Goal: Check status

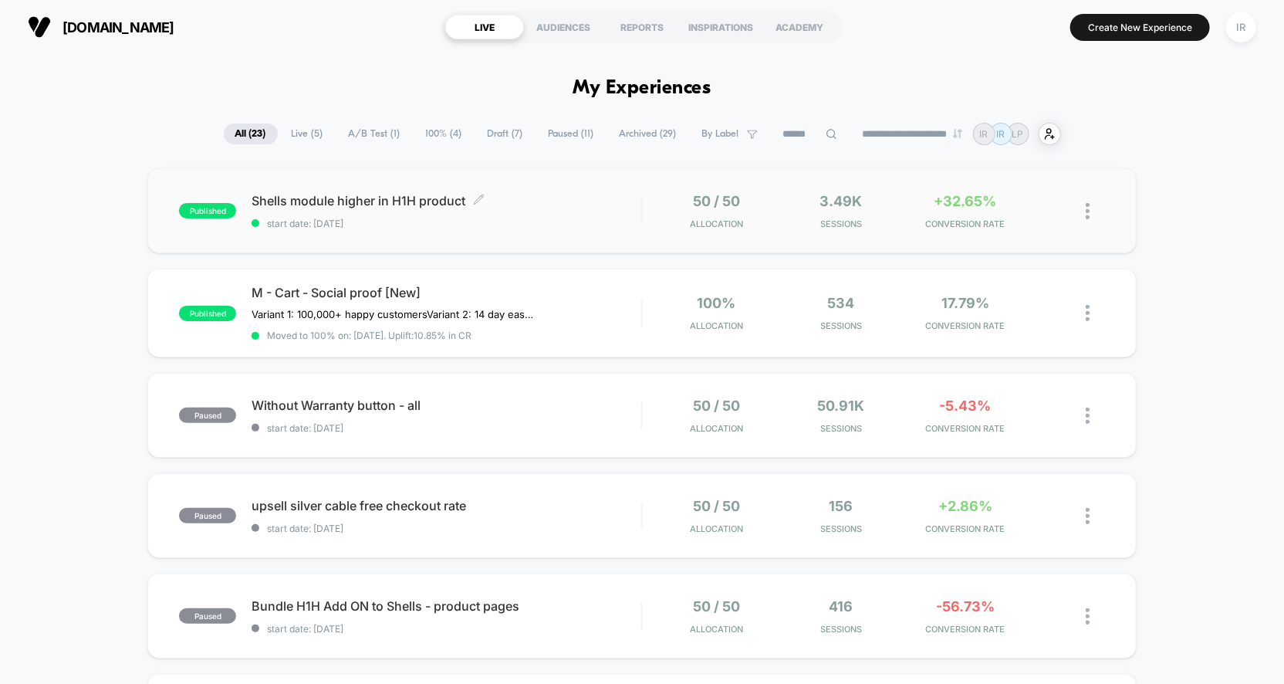
click at [635, 218] on span "start date: [DATE]" at bounding box center [447, 224] width 390 height 12
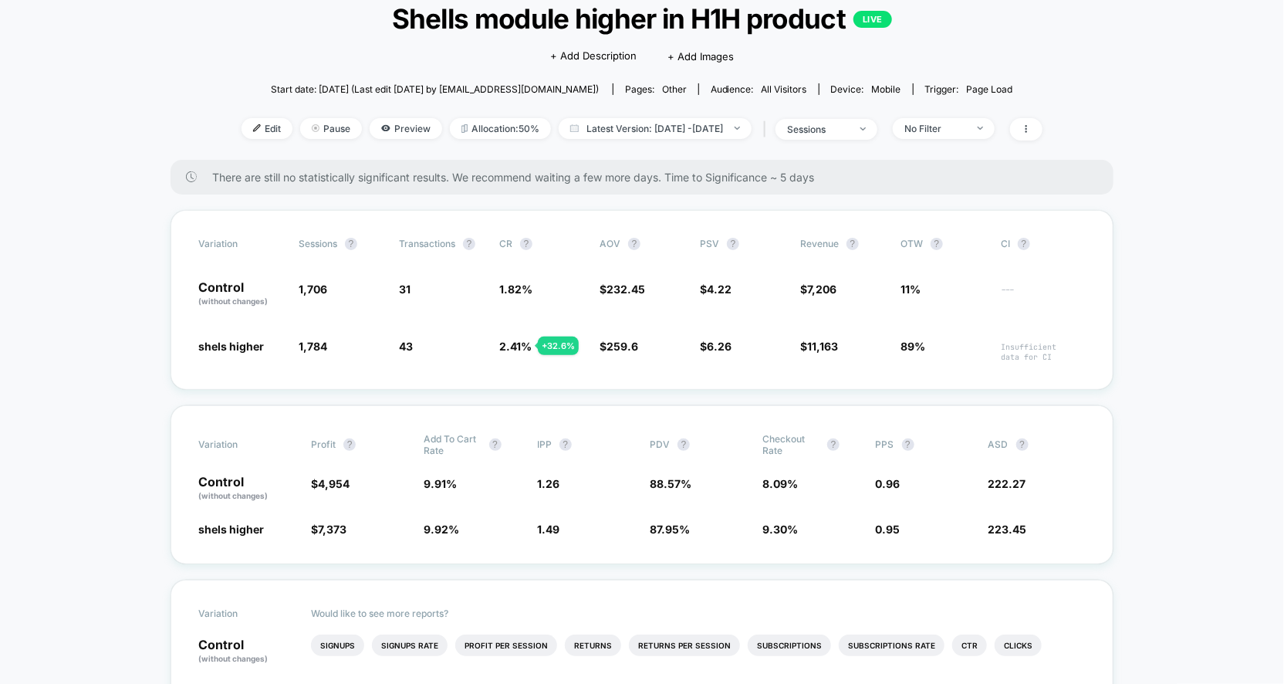
scroll to position [133, 0]
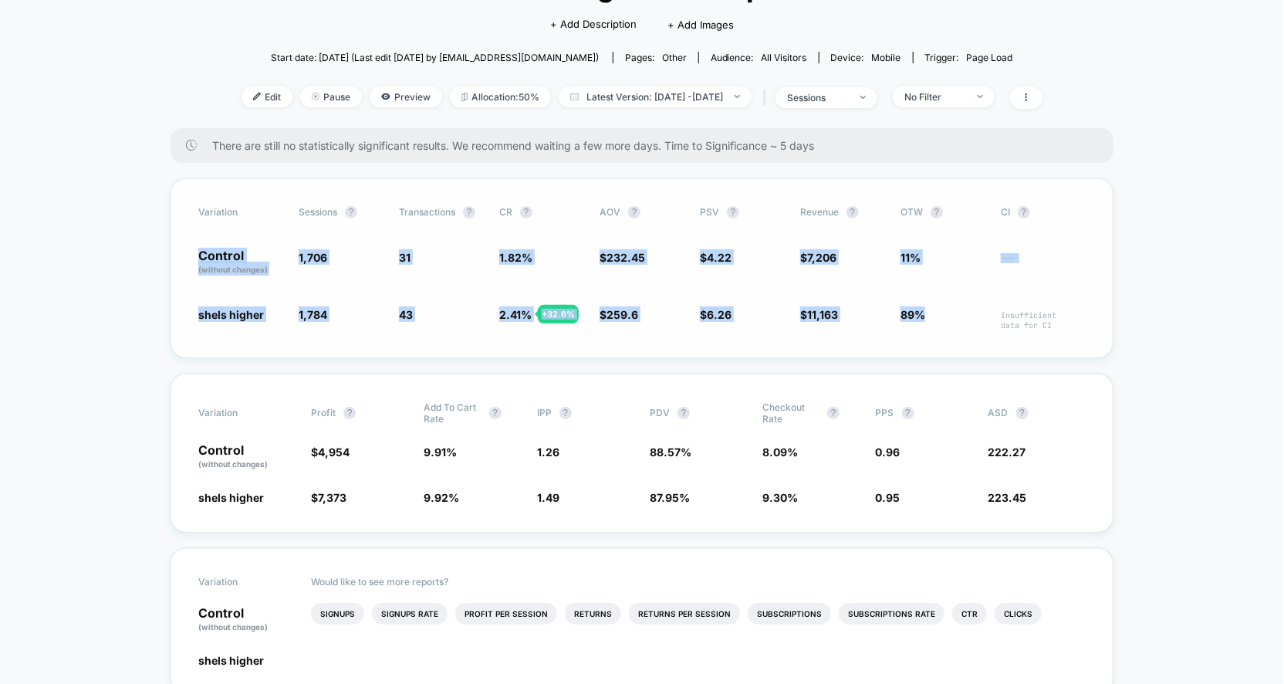
drag, startPoint x: 188, startPoint y: 248, endPoint x: 962, endPoint y: 326, distance: 777.3
click at [962, 326] on div "Variation Sessions ? Transactions ? CR ? AOV ? PSV ? Revenue ? OTW ? CI ? Contr…" at bounding box center [642, 268] width 943 height 180
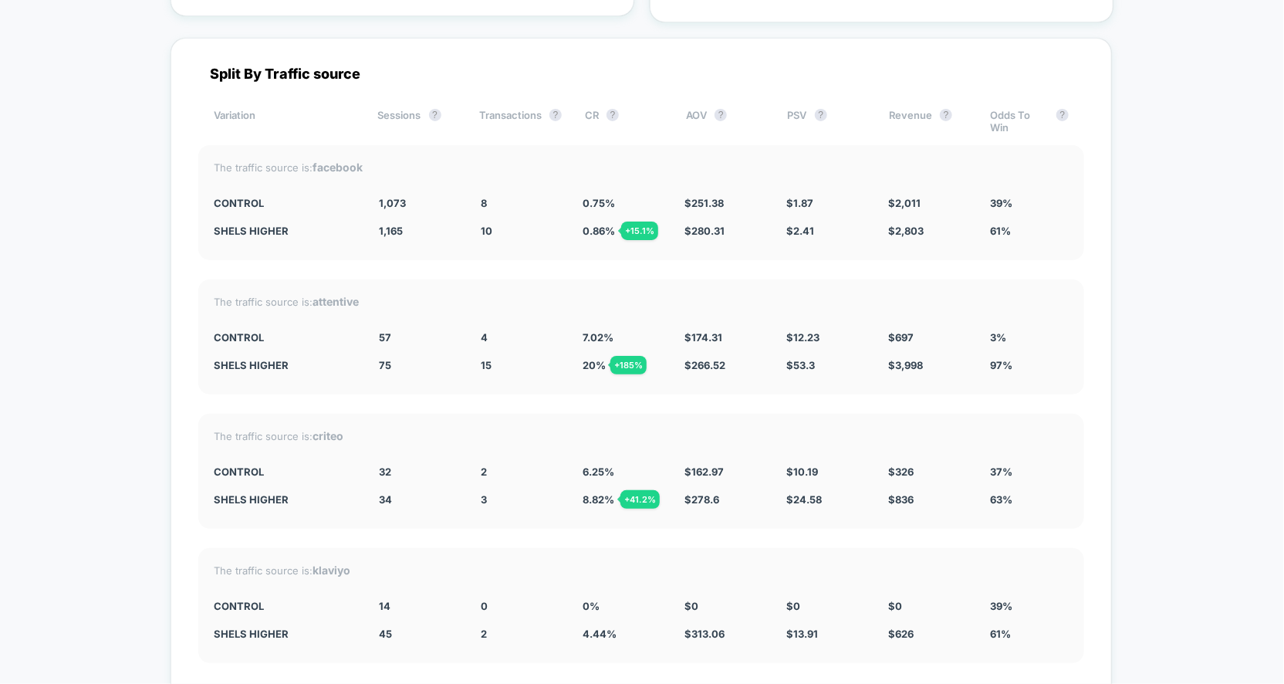
scroll to position [6065, 0]
